Goal: Information Seeking & Learning: Find specific fact

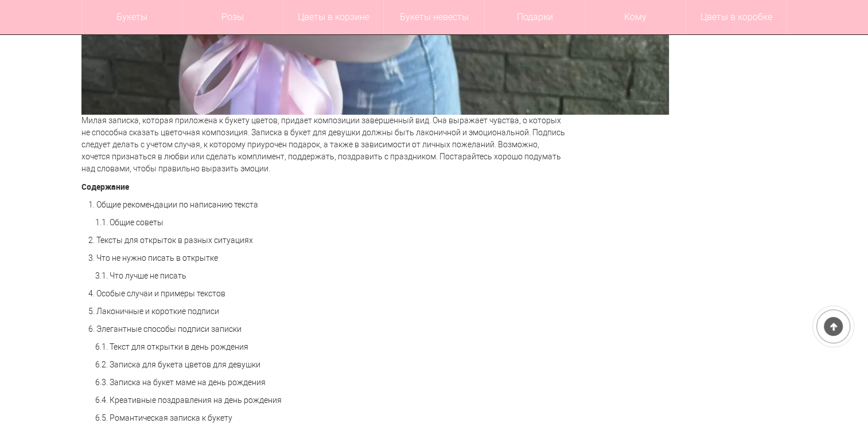
scroll to position [918, 0]
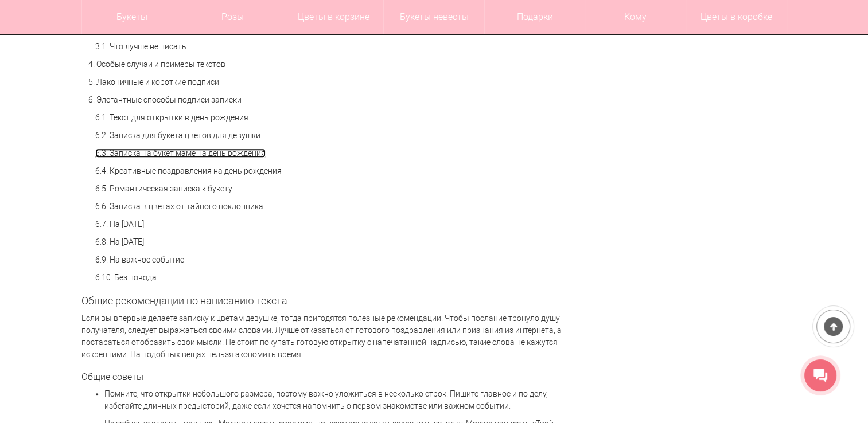
click at [170, 153] on link "6.3. Записка на букет маме на день рождения" at bounding box center [180, 153] width 170 height 9
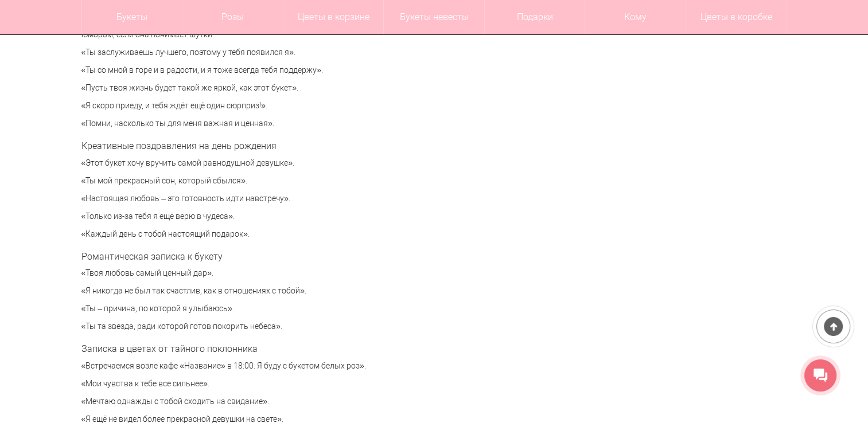
scroll to position [918, 0]
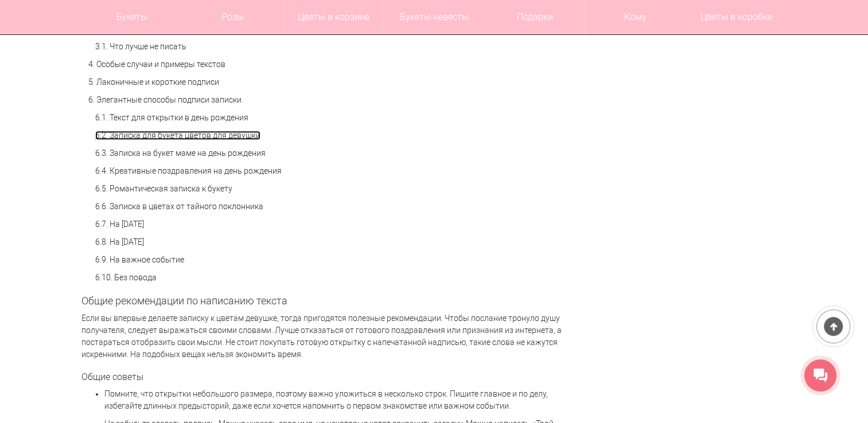
click at [200, 135] on link "6.2. Записка для букета цветов для девушки" at bounding box center [177, 135] width 165 height 9
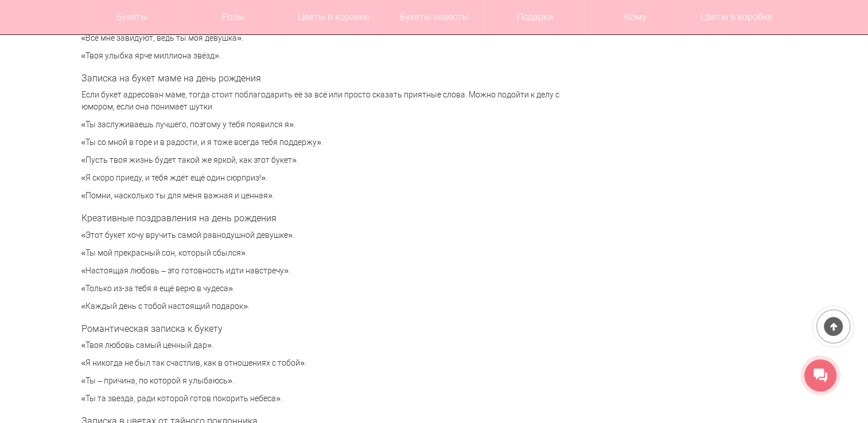
scroll to position [3812, 0]
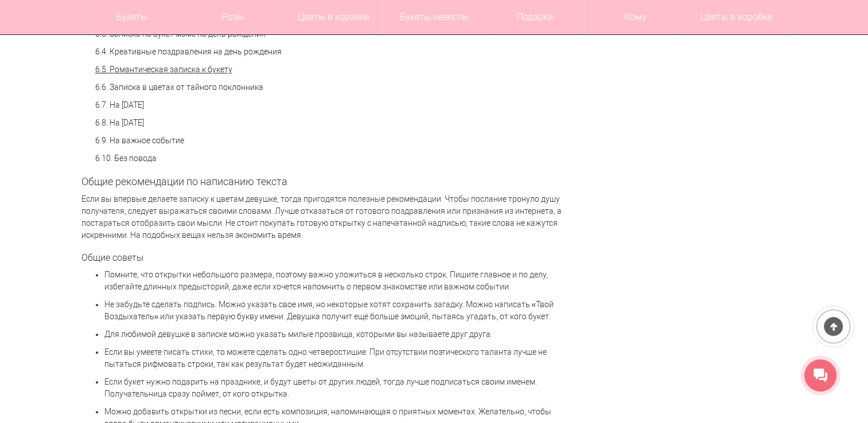
scroll to position [975, 0]
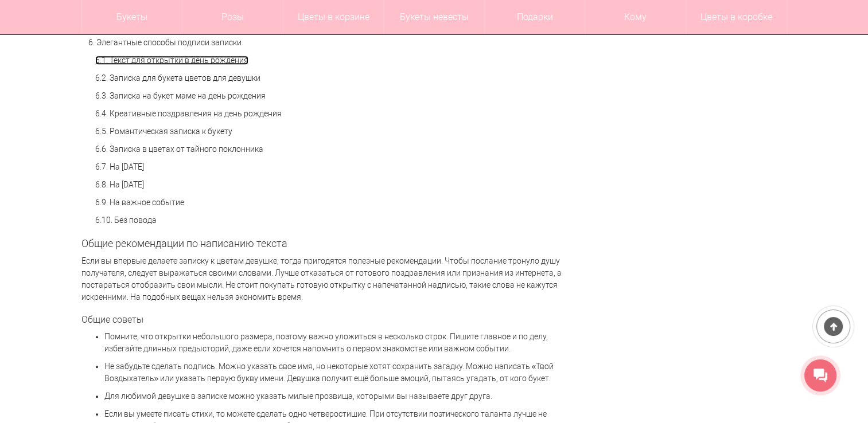
click at [193, 59] on link "6.1. Текст для открытки в день рождения" at bounding box center [171, 60] width 153 height 9
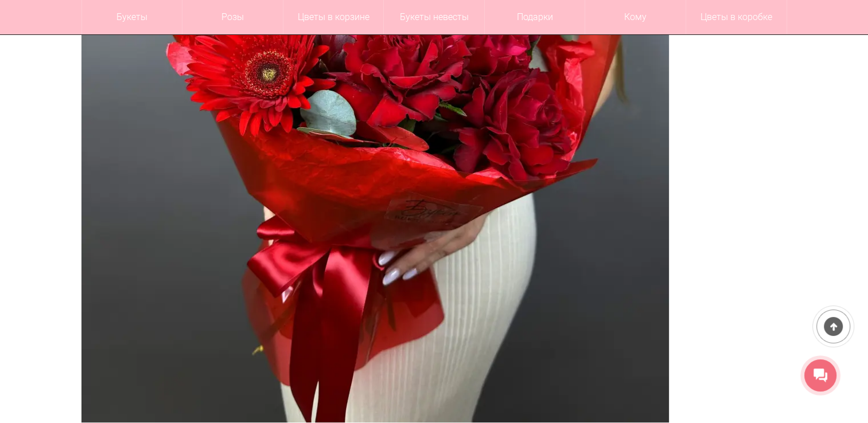
scroll to position [4909, 0]
